Goal: Task Accomplishment & Management: Manage account settings

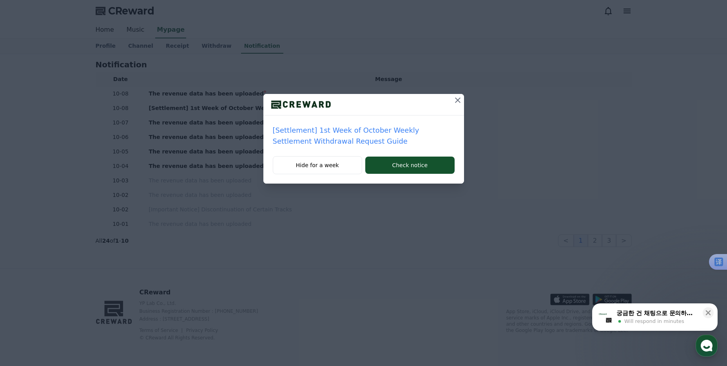
click at [459, 97] on icon at bounding box center [457, 100] width 9 height 9
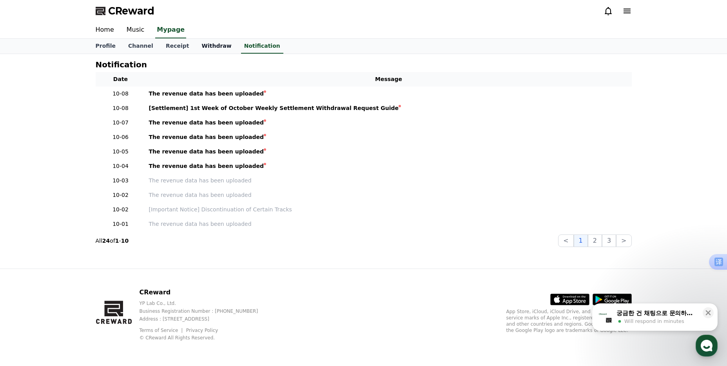
click at [212, 48] on link "Withdraw" at bounding box center [216, 46] width 42 height 15
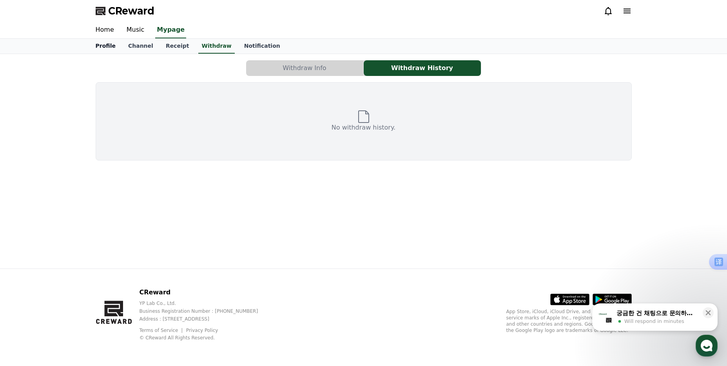
click at [106, 47] on link "Profile" at bounding box center [105, 46] width 33 height 15
select select "**********"
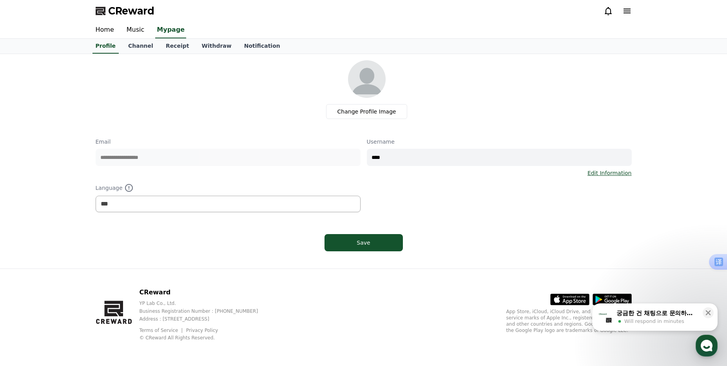
click at [629, 13] on icon at bounding box center [627, 11] width 7 height 5
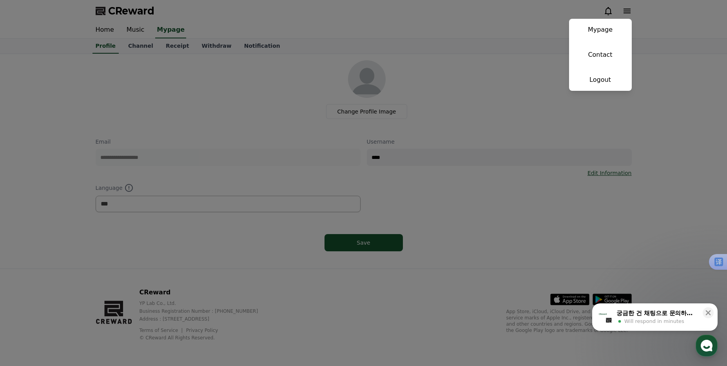
click at [265, 94] on button "close" at bounding box center [363, 183] width 727 height 366
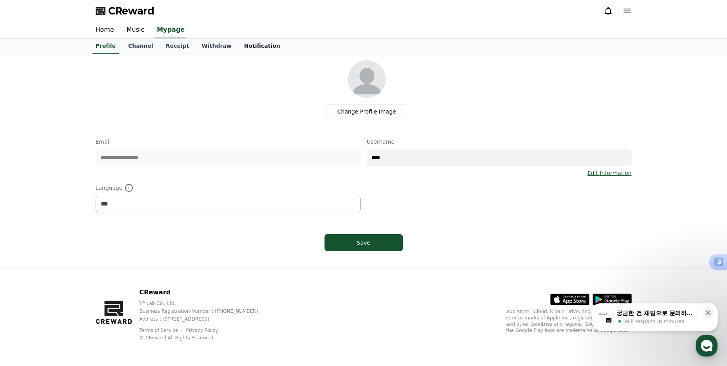
click at [249, 51] on link "Notification" at bounding box center [262, 46] width 49 height 15
click at [210, 49] on link "Withdraw" at bounding box center [216, 46] width 42 height 15
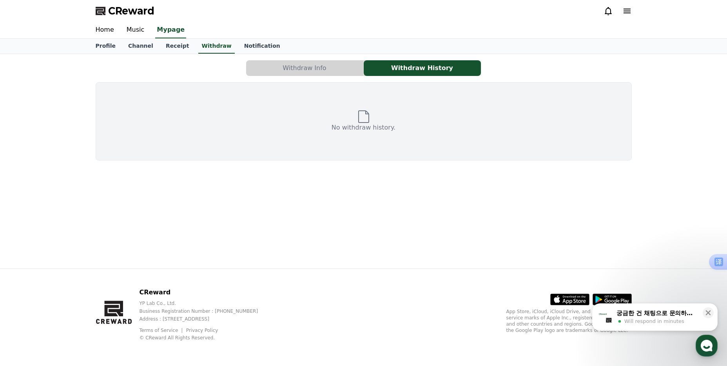
click at [304, 68] on button "Withdraw Info" at bounding box center [304, 68] width 117 height 16
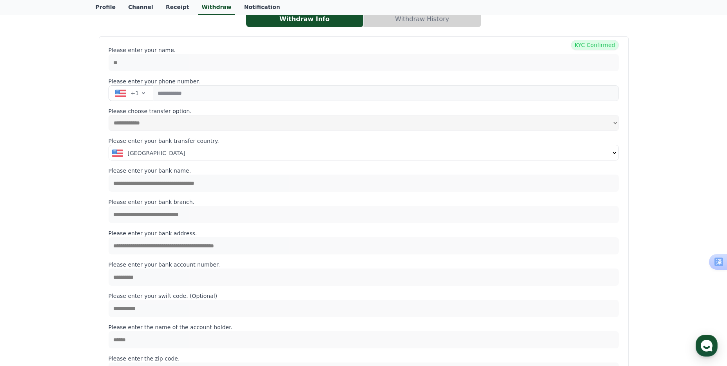
scroll to position [17, 0]
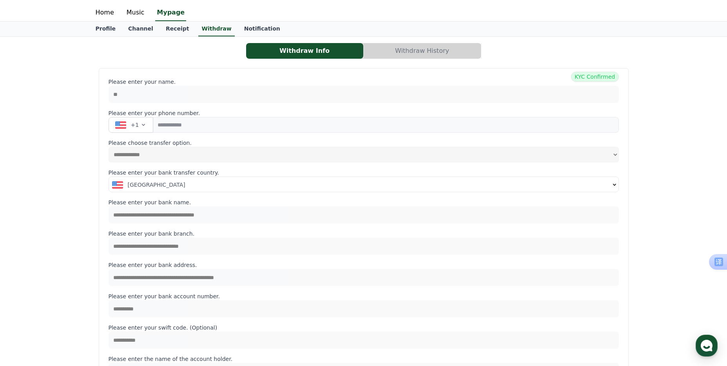
click at [33, 125] on div "**********" at bounding box center [363, 310] width 727 height 546
click at [425, 59] on div "**********" at bounding box center [363, 309] width 542 height 539
click at [426, 55] on button "Withdraw History" at bounding box center [422, 51] width 117 height 16
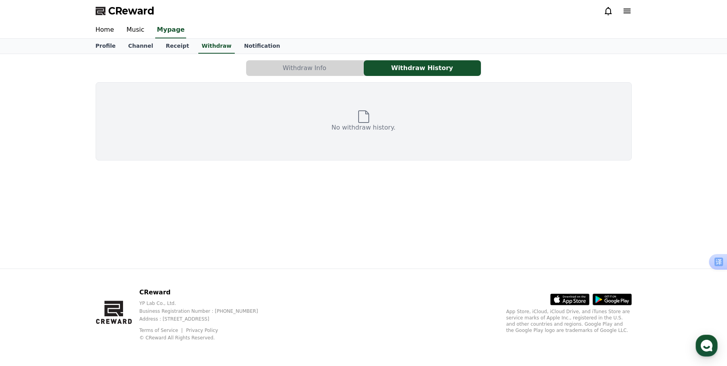
click at [286, 69] on button "Withdraw Info" at bounding box center [304, 68] width 117 height 16
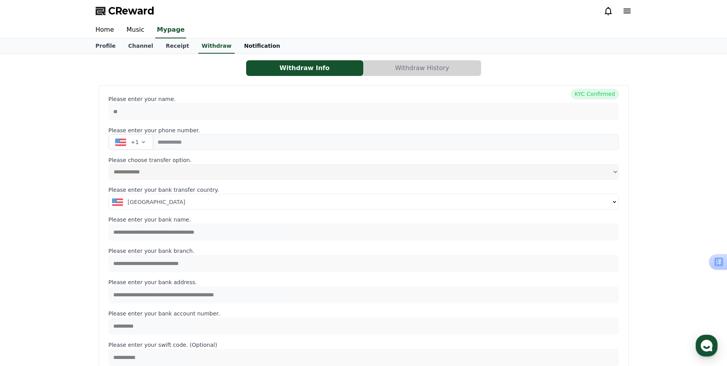
click at [262, 49] on link "Notification" at bounding box center [262, 46] width 49 height 15
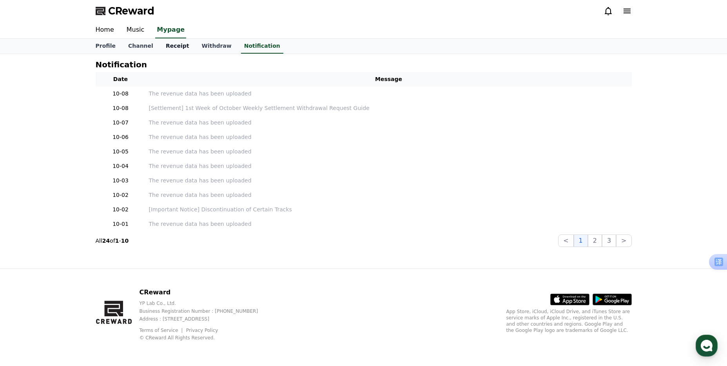
click at [179, 47] on link "Receipt" at bounding box center [178, 46] width 36 height 15
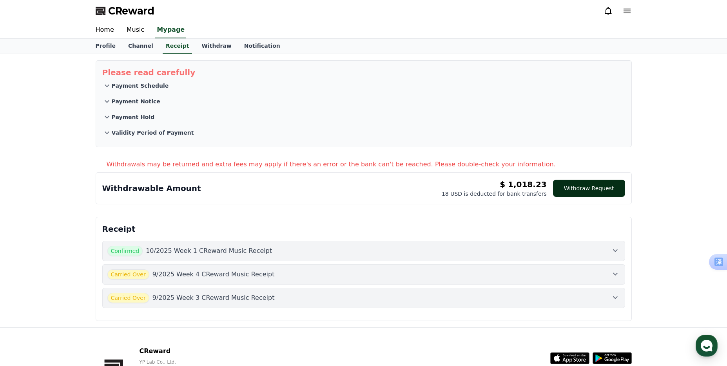
click at [590, 193] on button "Withdraw Request" at bounding box center [589, 188] width 72 height 17
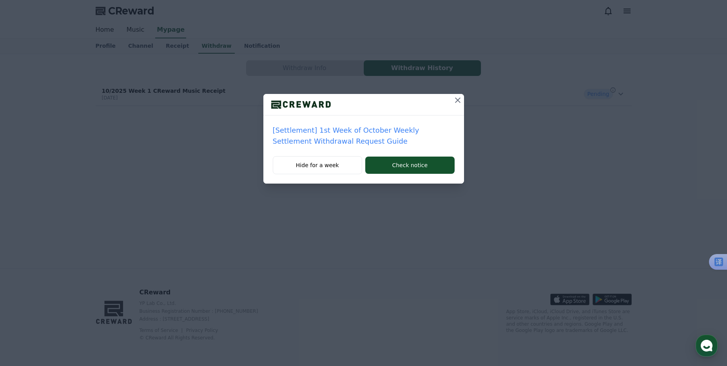
click at [457, 100] on icon at bounding box center [457, 100] width 9 height 9
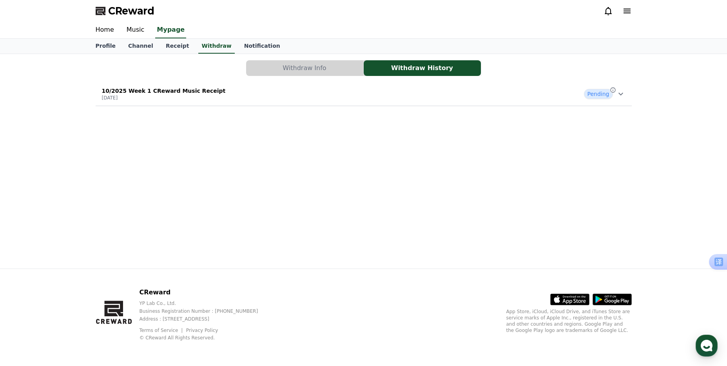
click at [201, 92] on p "10/2025 Week 1 CReward Music Receipt" at bounding box center [164, 91] width 124 height 8
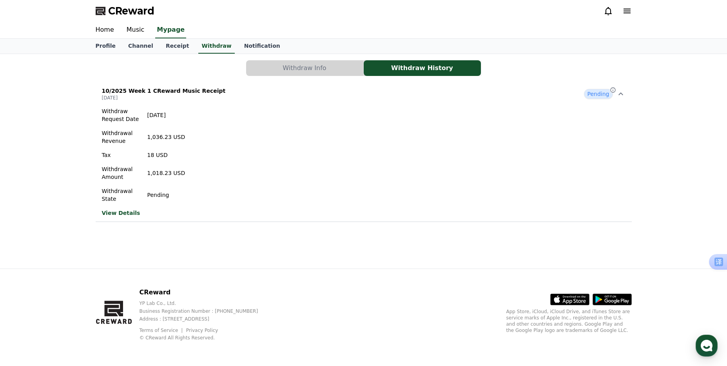
click at [67, 220] on div "Withdraw Info Withdraw History 10/2025 Week 1 CReward Music Receipt [DATE] Pend…" at bounding box center [363, 161] width 727 height 215
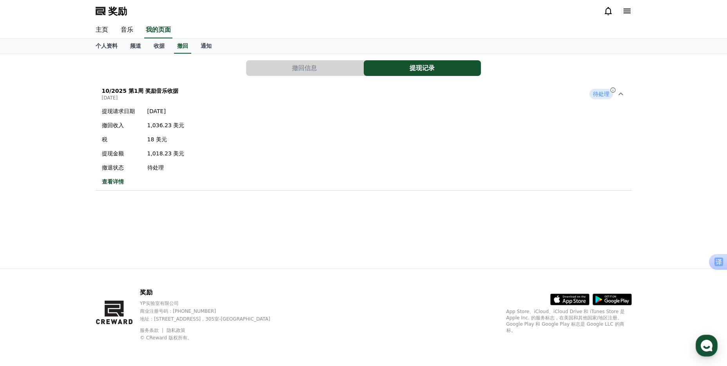
click at [111, 178] on div "提现请求日期 [DATE] 撤回收入 1,036.23 美元 税 18 美元 提现金额 1,018.23 美元 撤退状态 待处理 查看详情" at bounding box center [143, 146] width 95 height 85
click at [160, 93] on font "10/2025 第1周 奖励音乐收据" at bounding box center [140, 91] width 76 height 6
click at [612, 91] on icon at bounding box center [613, 90] width 6 height 6
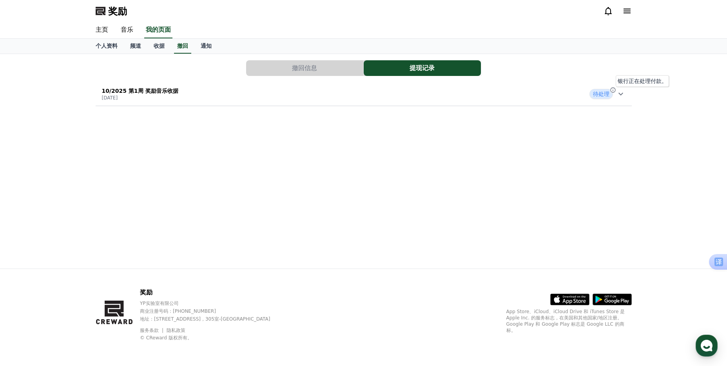
click at [612, 91] on icon at bounding box center [613, 90] width 6 height 6
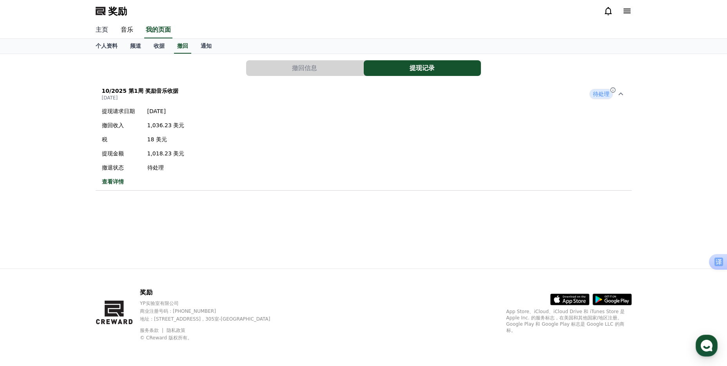
click at [109, 31] on link "主页" at bounding box center [101, 30] width 25 height 16
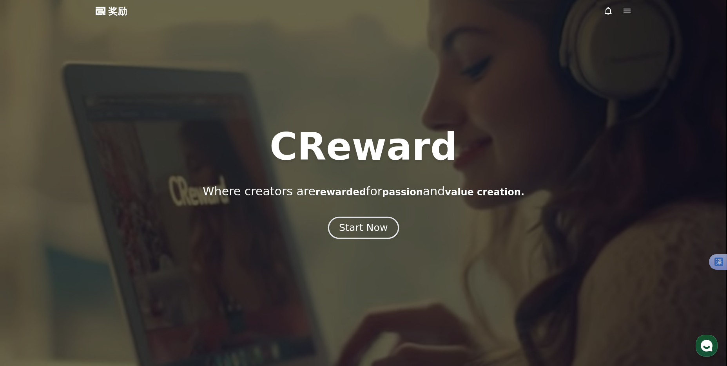
click at [374, 229] on div "Start Now" at bounding box center [363, 227] width 49 height 13
